Goal: Transaction & Acquisition: Purchase product/service

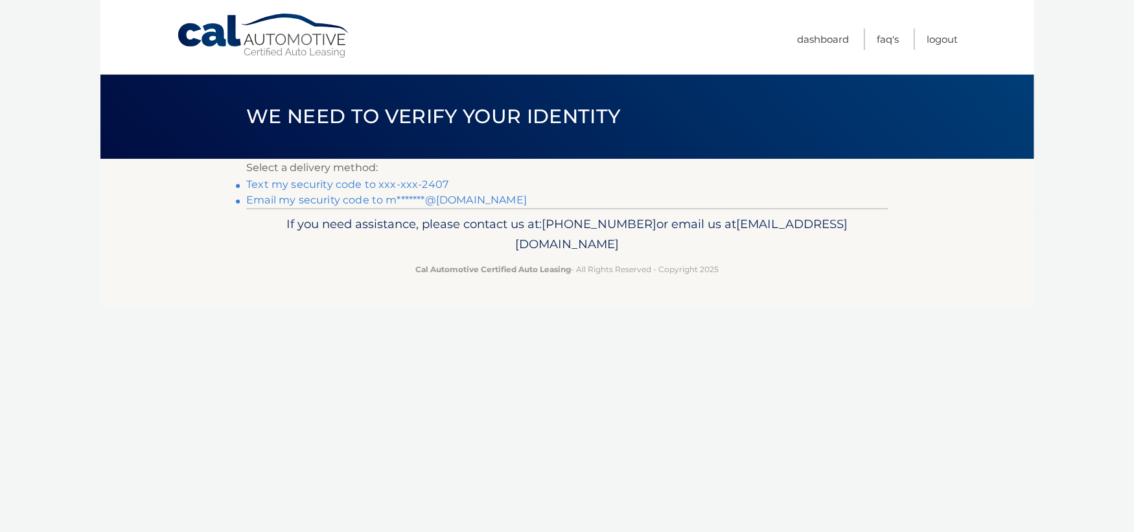
click at [317, 186] on link "Text my security code to xxx-xxx-2407" at bounding box center [347, 184] width 202 height 12
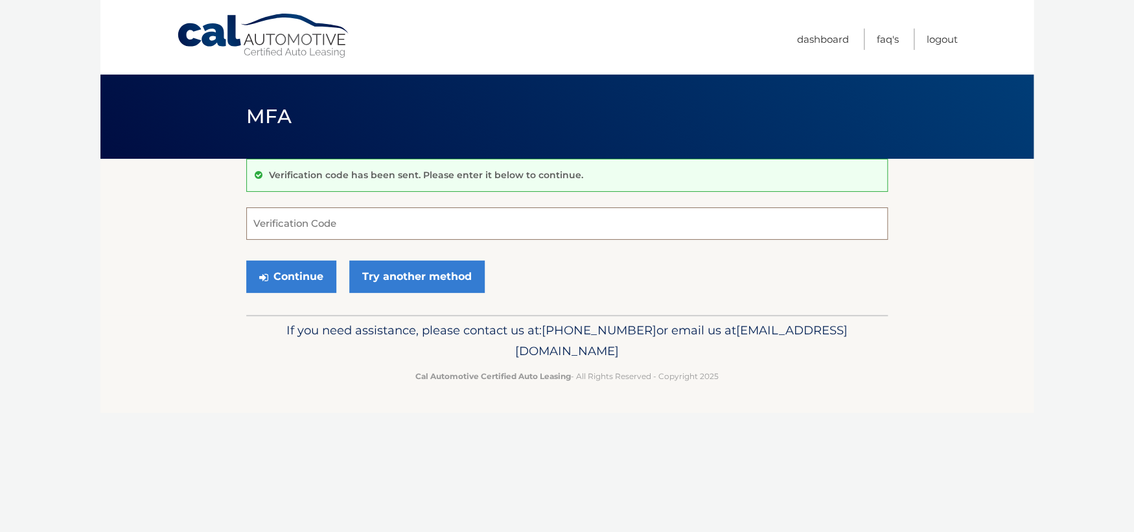
click at [325, 221] on input "Verification Code" at bounding box center [567, 223] width 642 height 32
type input "211168"
click at [288, 281] on button "Continue" at bounding box center [291, 276] width 90 height 32
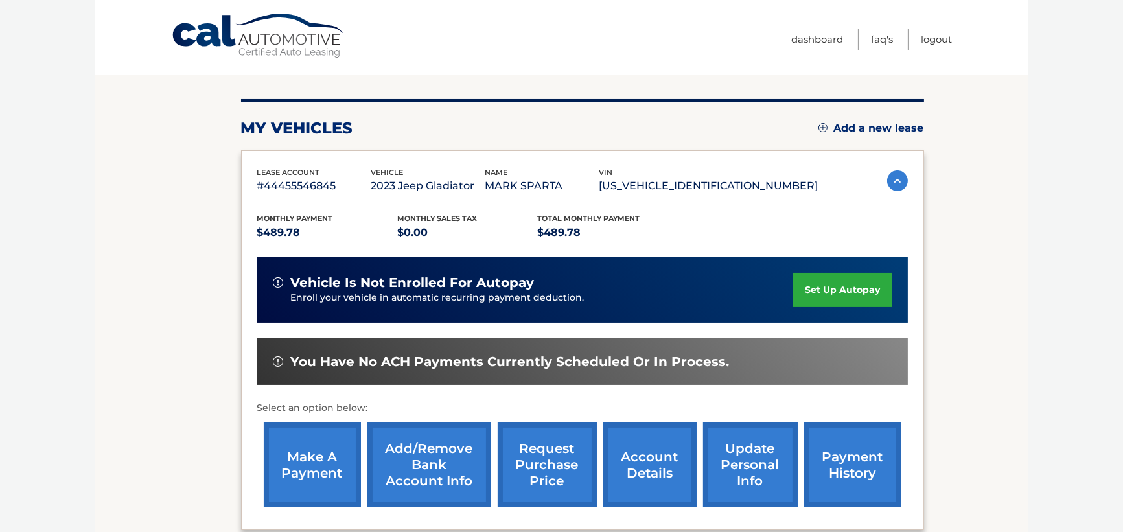
scroll to position [144, 0]
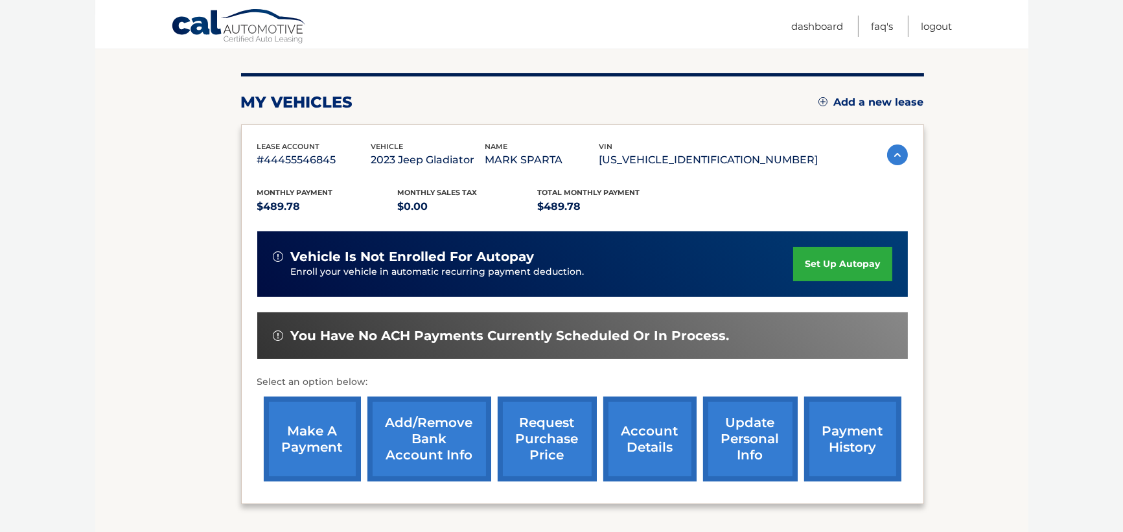
click at [307, 425] on link "make a payment" at bounding box center [312, 439] width 97 height 85
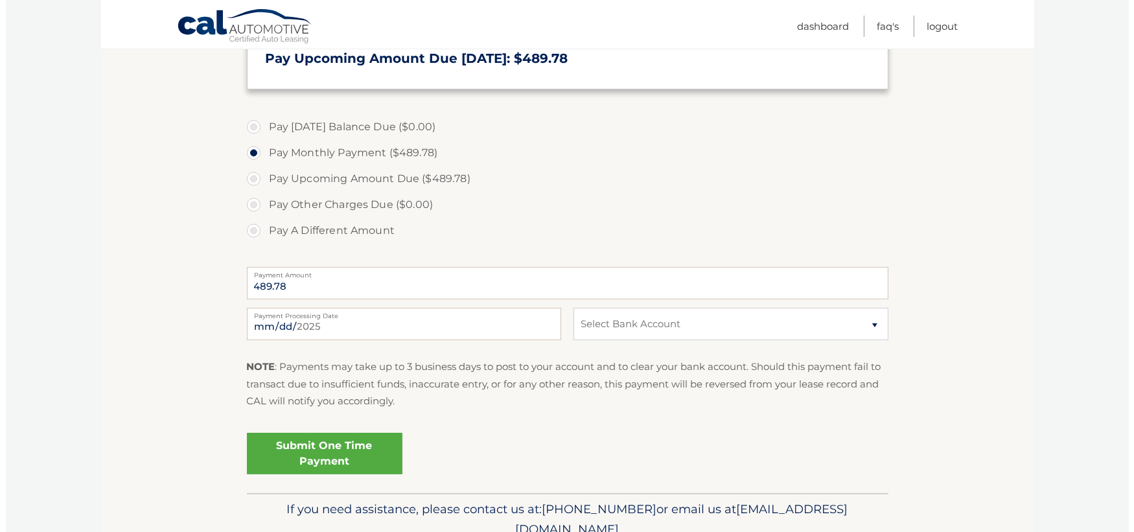
scroll to position [360, 0]
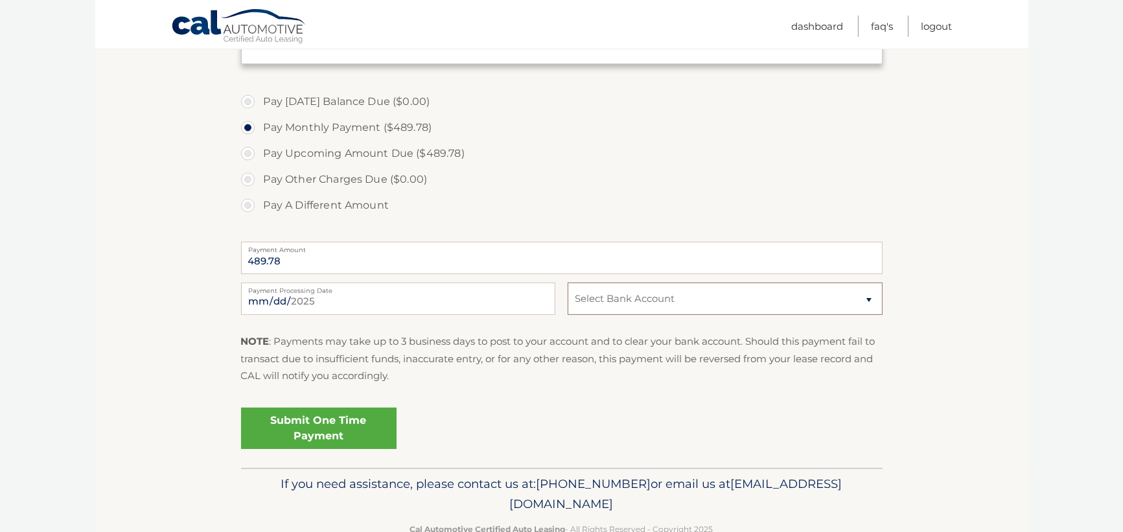
click at [702, 304] on select "Select Bank Account Checking PHILA POLICE &amp; FIRE FED CU *****5512 Checking …" at bounding box center [725, 299] width 314 height 32
select select "OTkxYjVjZTctODZkNi00N2UxLWFlM2QtZWU2ZGU4ZjQ2YjJk"
click at [568, 283] on select "Select Bank Account Checking PHILA POLICE &amp; FIRE FED CU *****5512 Checking …" at bounding box center [725, 299] width 314 height 32
click at [338, 421] on link "Submit One Time Payment" at bounding box center [319, 428] width 156 height 41
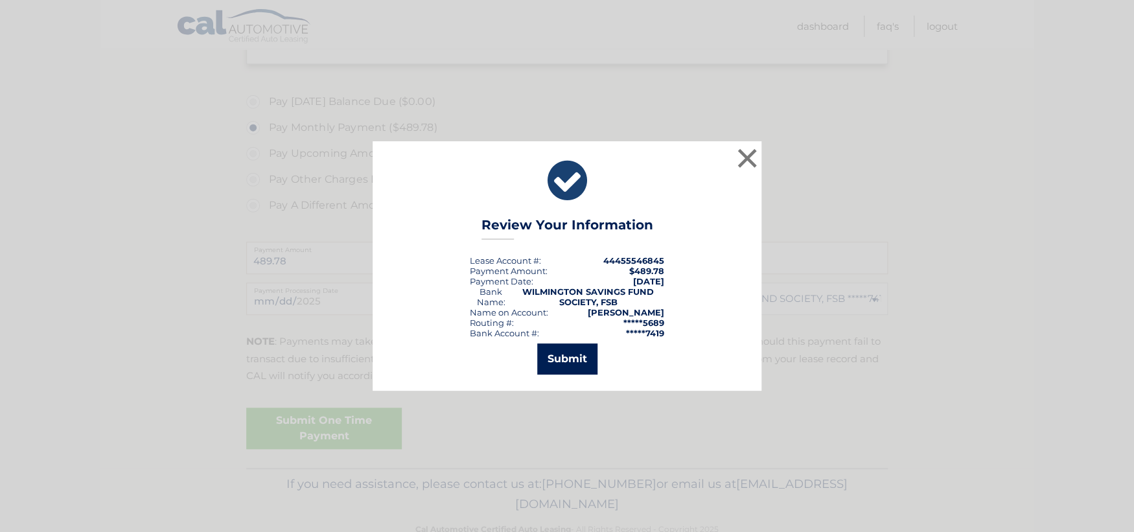
click at [562, 353] on button "Submit" at bounding box center [567, 358] width 60 height 31
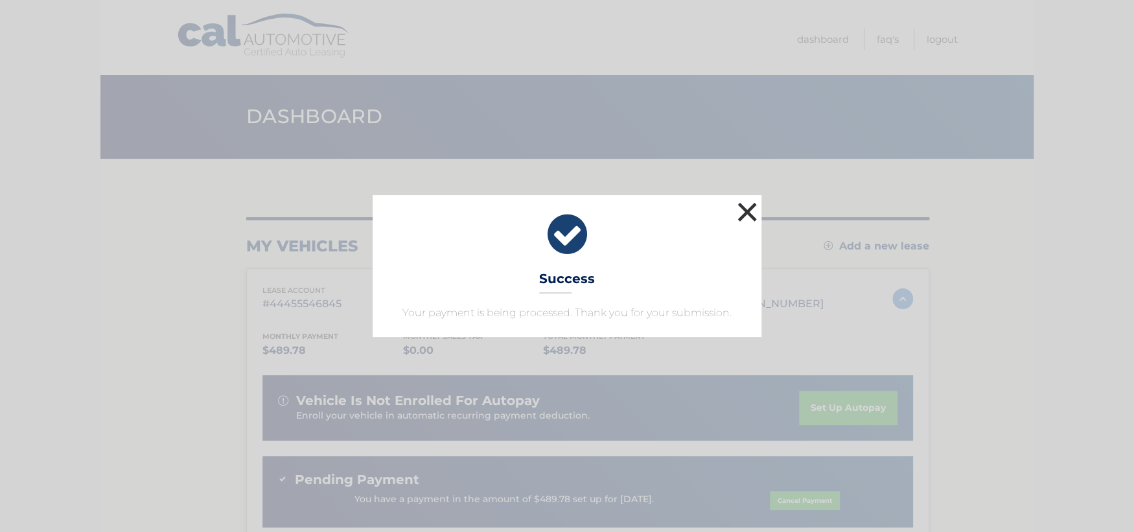
click at [745, 213] on button "×" at bounding box center [747, 212] width 26 height 26
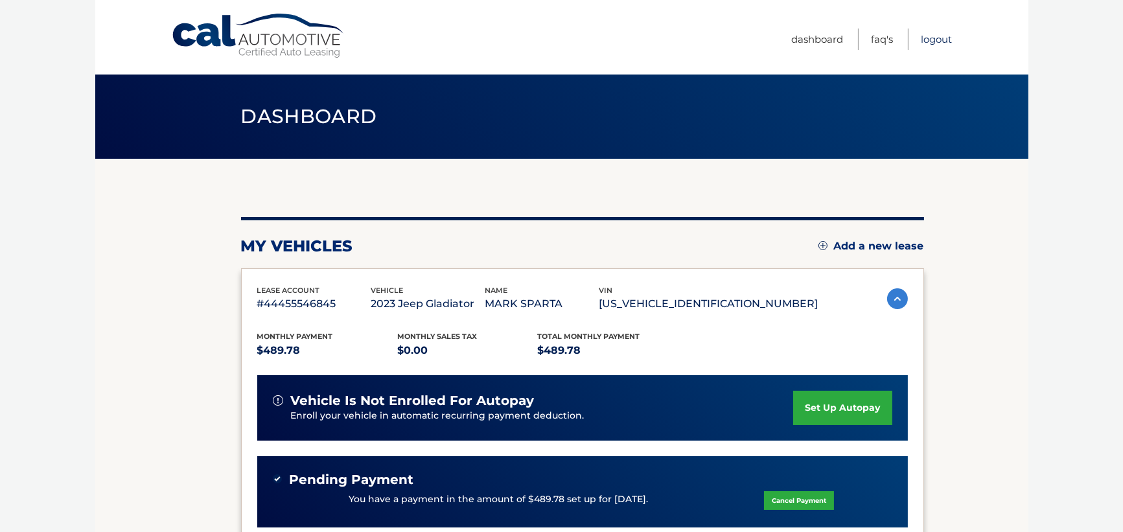
click at [928, 37] on link "Logout" at bounding box center [936, 39] width 31 height 21
